Goal: Information Seeking & Learning: Learn about a topic

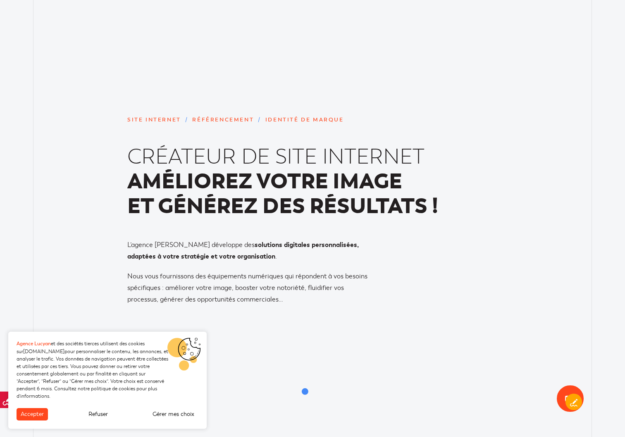
scroll to position [2866, 0]
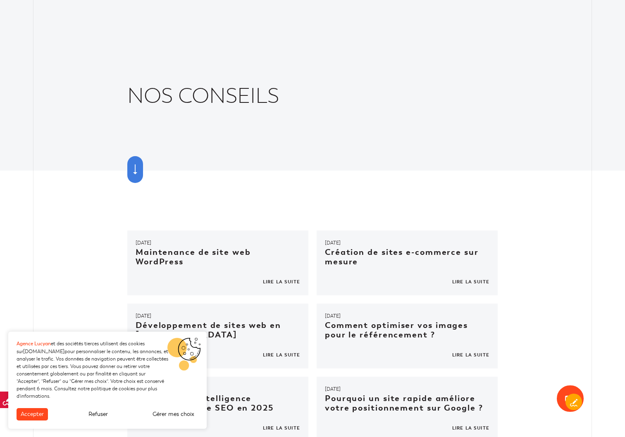
scroll to position [183, 0]
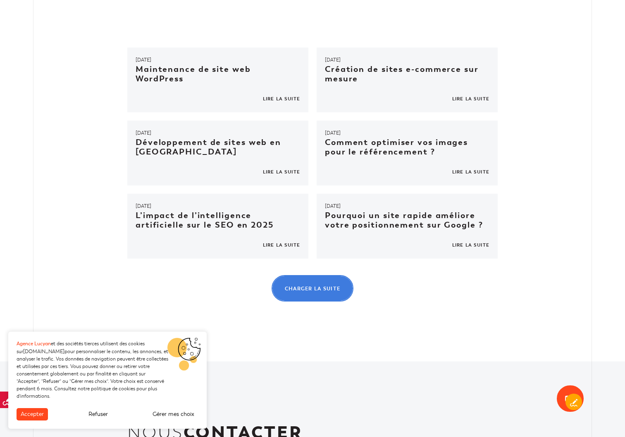
click at [325, 293] on link "Charger la suite" at bounding box center [313, 288] width 82 height 26
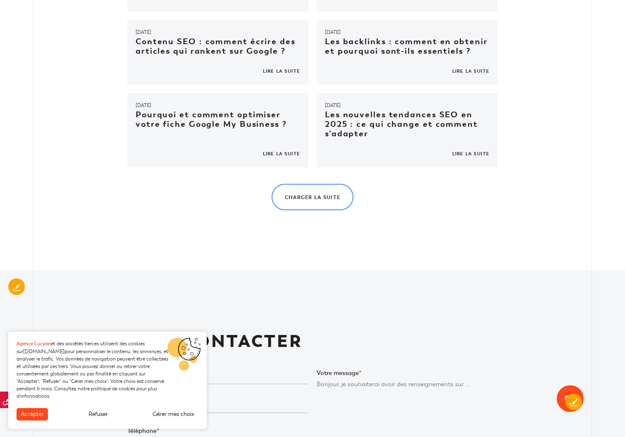
scroll to position [546, 0]
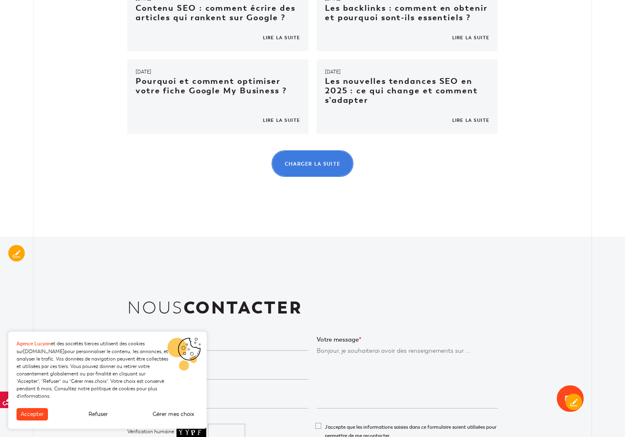
click at [336, 172] on link "Charger la suite" at bounding box center [313, 163] width 82 height 26
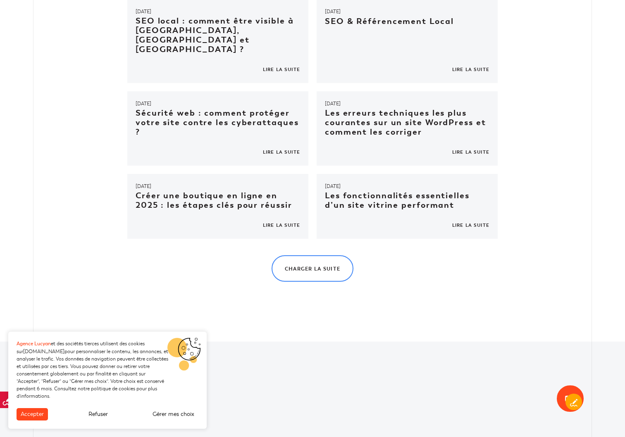
scroll to position [762, 0]
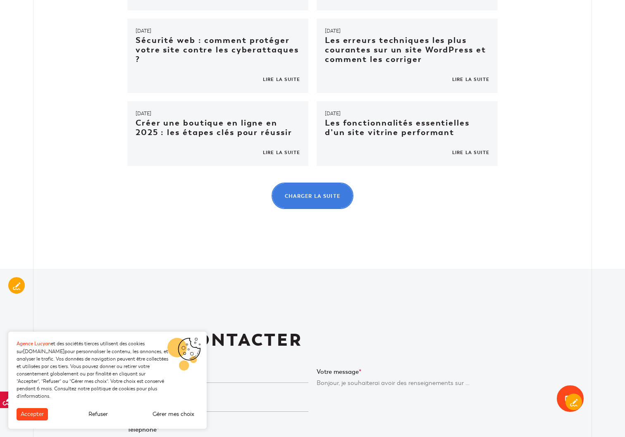
click at [332, 185] on link "Charger la suite" at bounding box center [313, 196] width 82 height 26
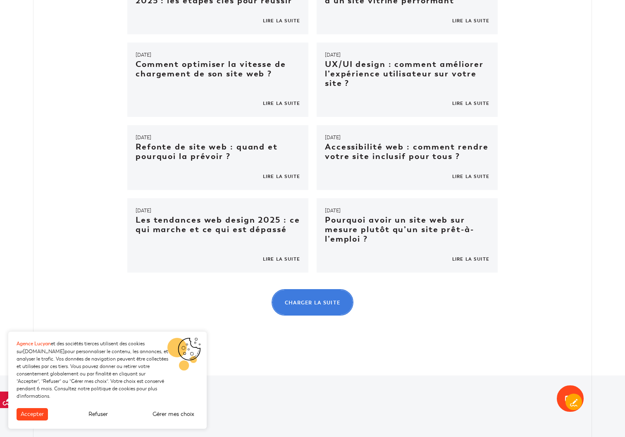
scroll to position [957, 0]
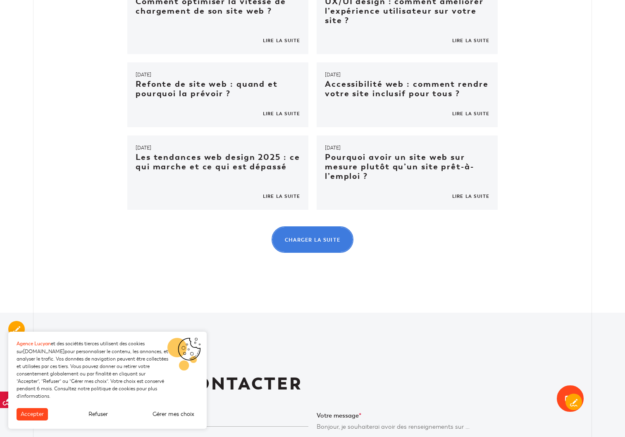
click at [322, 238] on span "Charger la suite" at bounding box center [313, 240] width 56 height 5
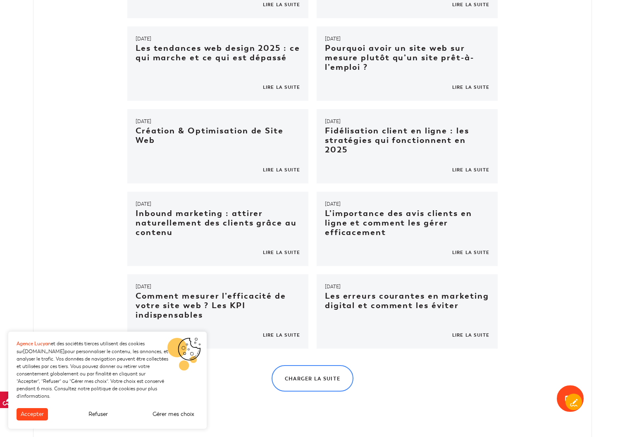
scroll to position [1170, 0]
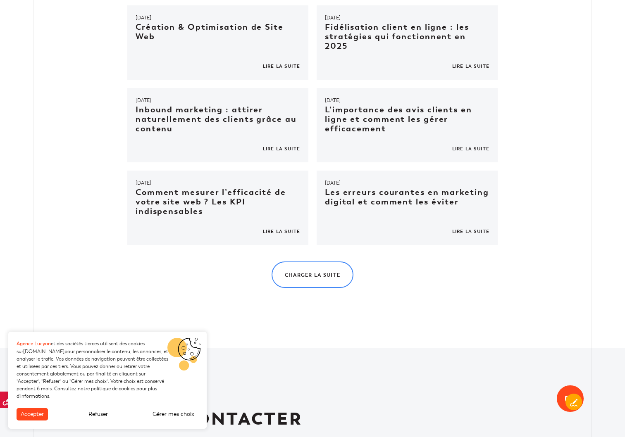
click at [375, 178] on link at bounding box center [407, 208] width 181 height 74
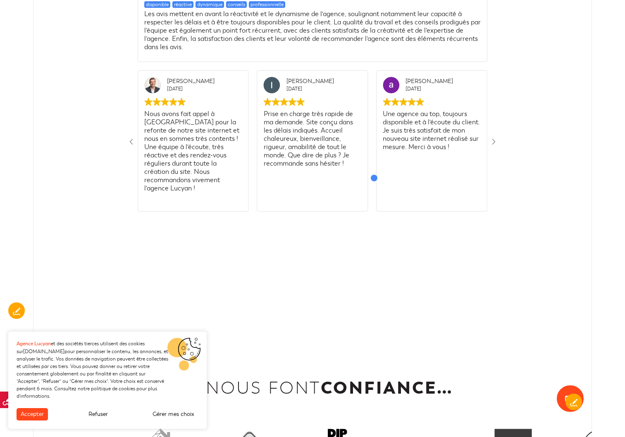
scroll to position [2462, 0]
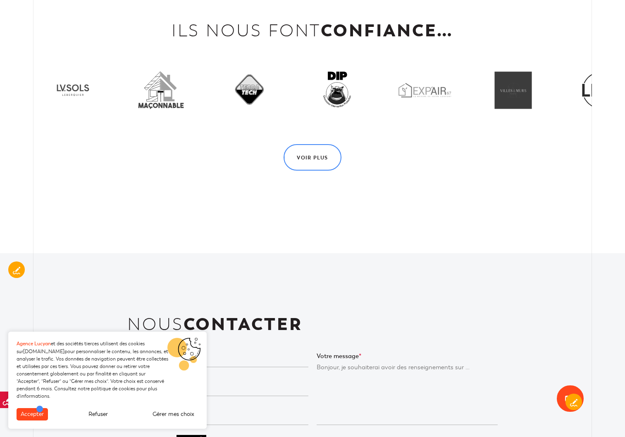
drag, startPoint x: 39, startPoint y: 410, endPoint x: 56, endPoint y: 408, distance: 16.6
click at [39, 410] on button "Accepter" at bounding box center [32, 414] width 31 height 12
